Goal: Task Accomplishment & Management: Use online tool/utility

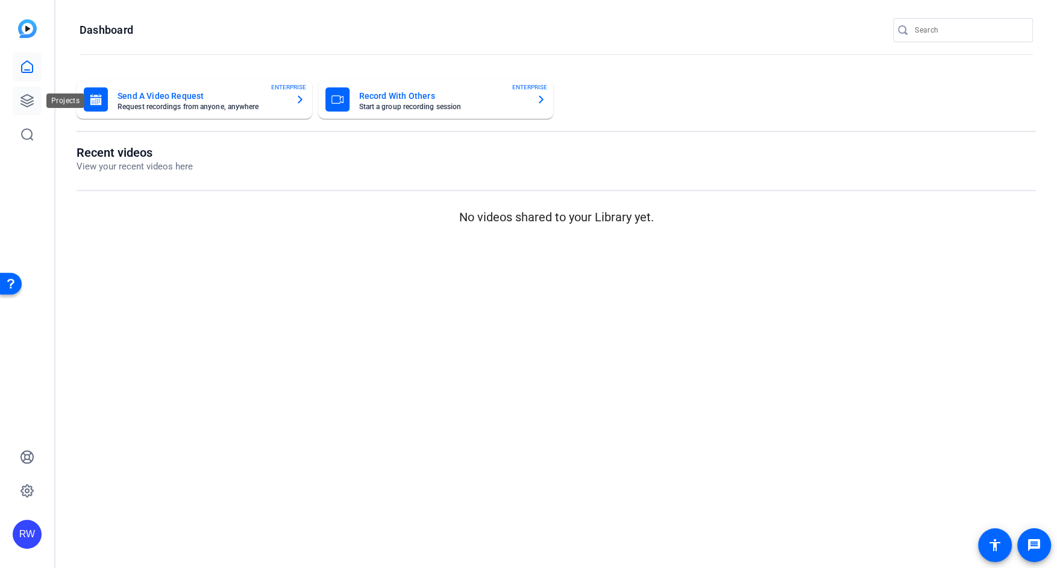
click at [33, 96] on icon at bounding box center [27, 100] width 14 height 14
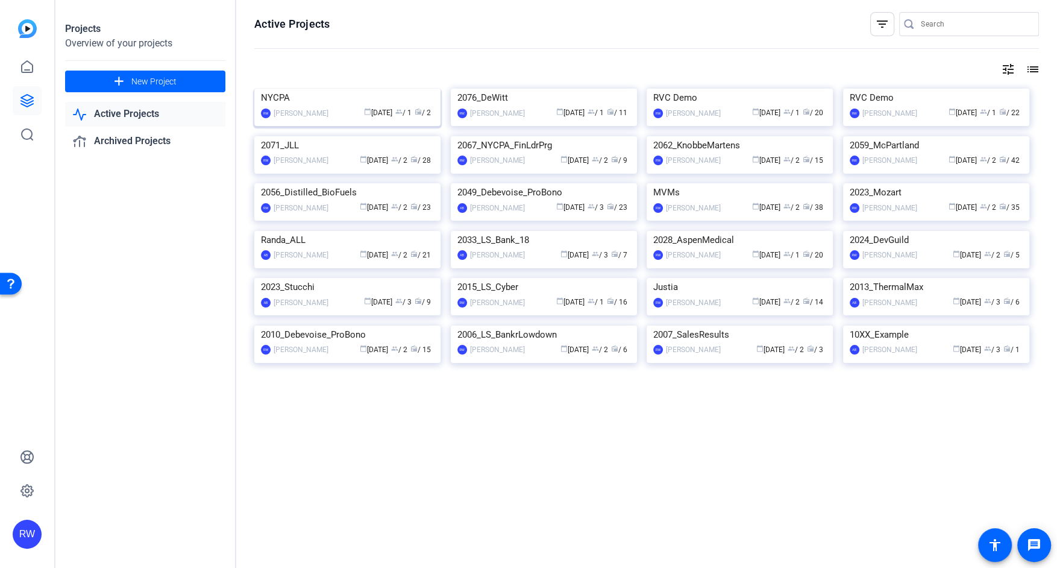
click at [265, 89] on img at bounding box center [347, 89] width 186 height 0
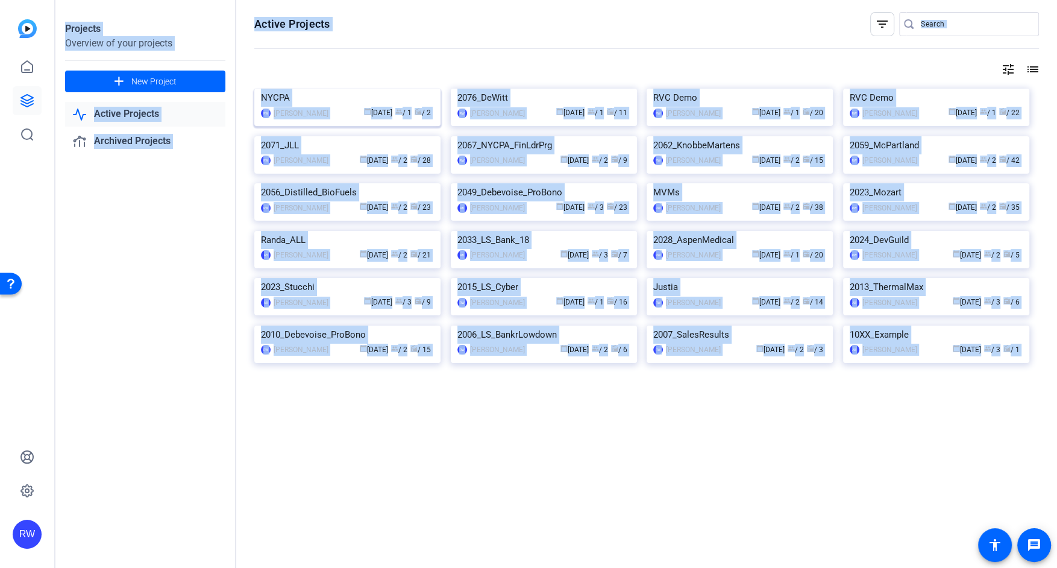
click at [265, 162] on div "Projects Overview of your projects add New Project Active Projects Archived Pro…" at bounding box center [556, 284] width 1002 height 568
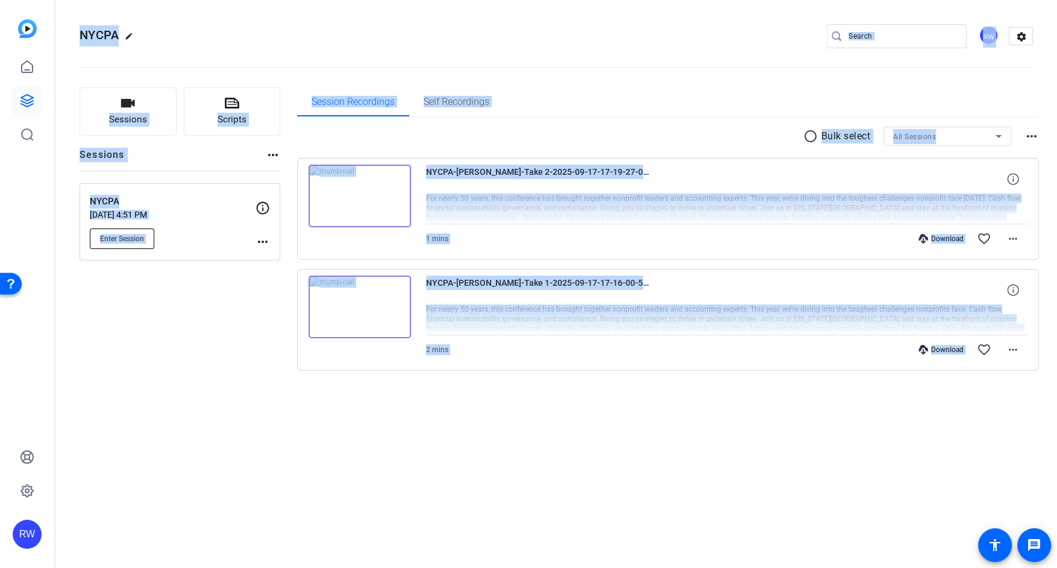
click at [113, 245] on button "Enter Session" at bounding box center [122, 238] width 64 height 20
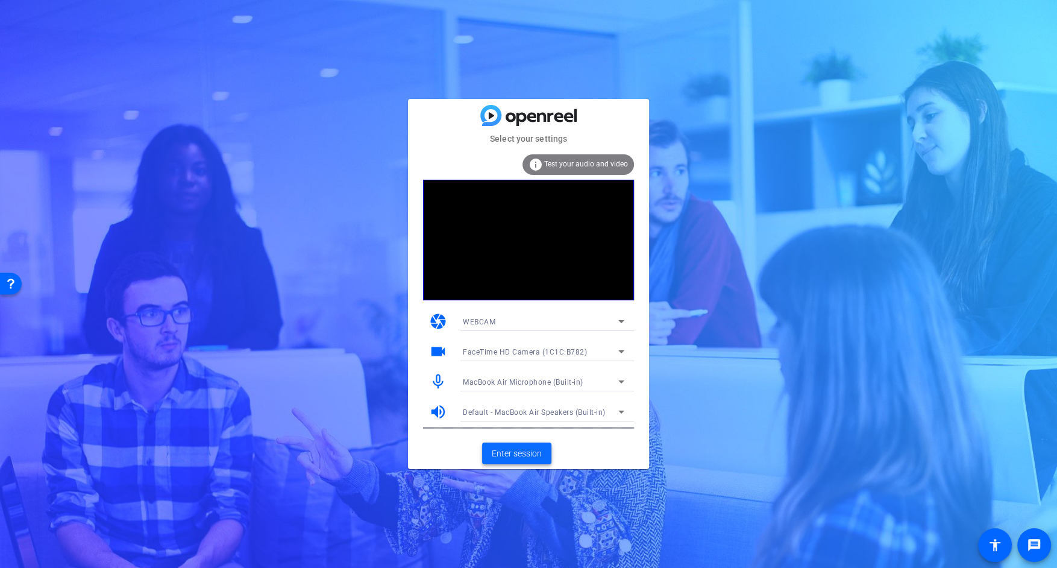
click at [513, 451] on span "Enter session" at bounding box center [517, 453] width 50 height 13
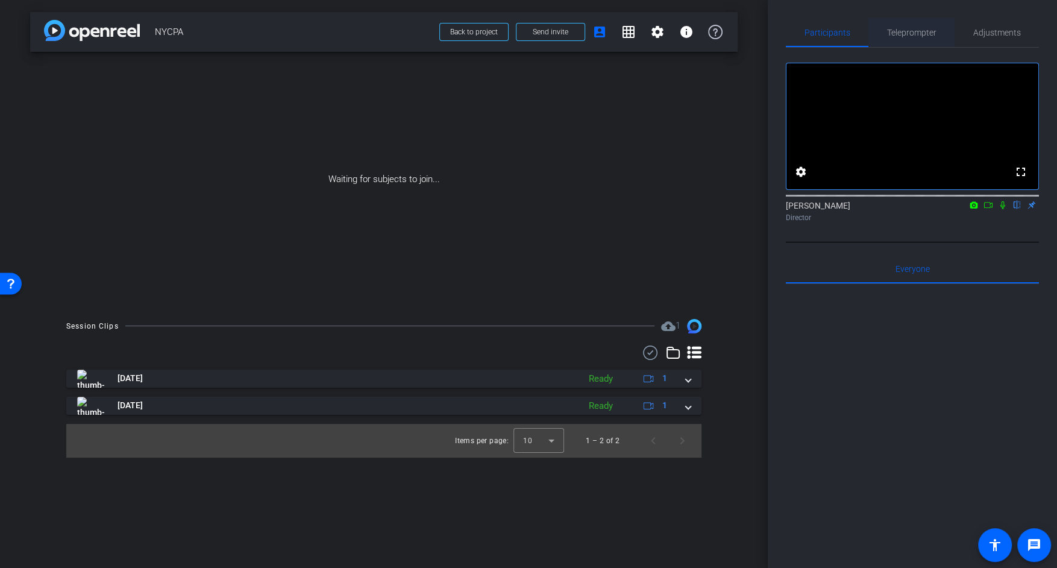
click at [907, 33] on span "Teleprompter" at bounding box center [911, 32] width 49 height 8
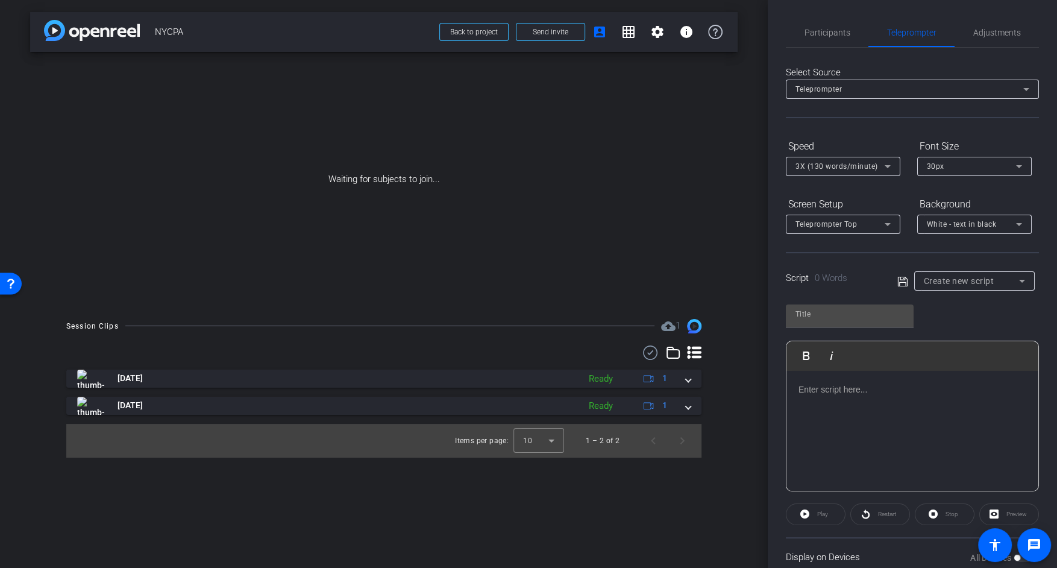
click at [841, 406] on div at bounding box center [913, 431] width 252 height 121
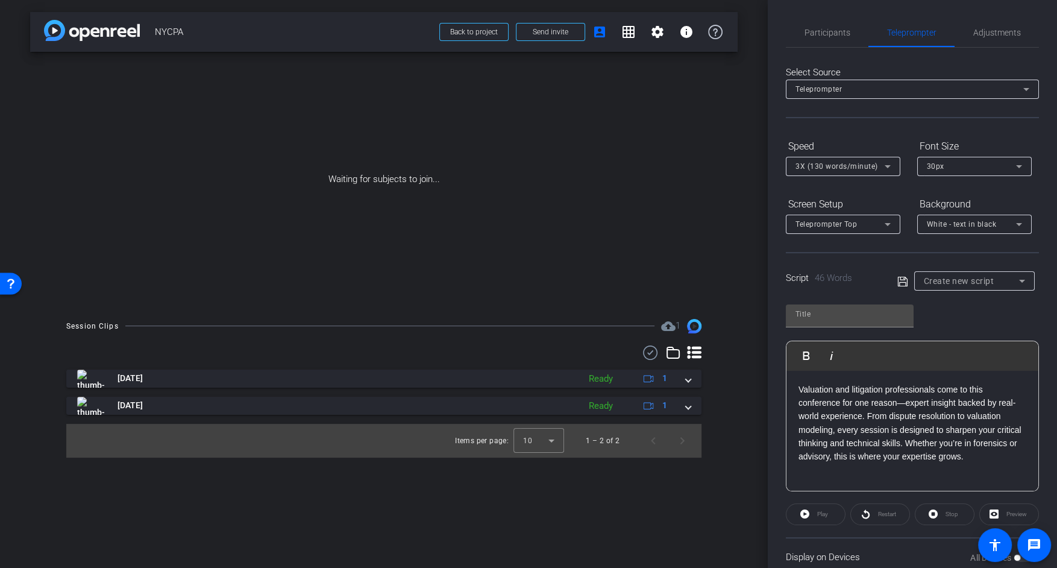
scroll to position [3050, 1]
click at [815, 316] on input "text" at bounding box center [850, 314] width 108 height 14
paste input "Michael Koeppel"
type input "Michael Koeppel"
click at [903, 281] on icon at bounding box center [902, 281] width 10 height 10
